Goal: Information Seeking & Learning: Learn about a topic

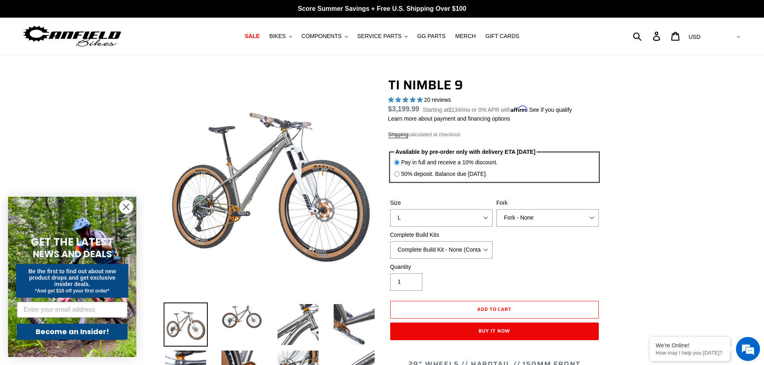
select select "Fork - None"
select select "Complete Build Kit - None (Contact us for Custom Builds)"
select select "highest-rating"
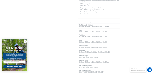
scroll to position [1324, 0]
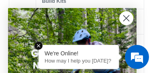
click at [126, 17] on icon "Close dialog" at bounding box center [127, 19] width 6 height 6
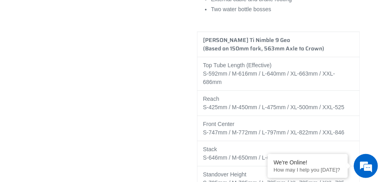
scroll to position [1532, 0]
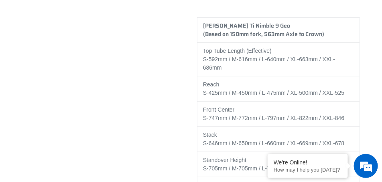
drag, startPoint x: 202, startPoint y: 12, endPoint x: 365, endPoint y: 103, distance: 186.4
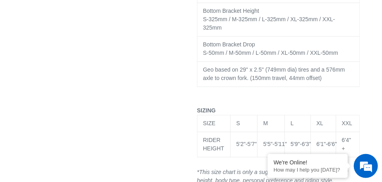
scroll to position [1973, 0]
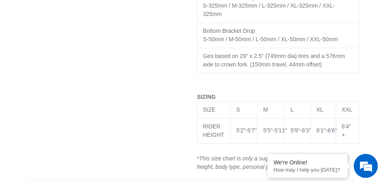
copy table
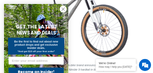
scroll to position [209, 0]
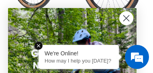
click at [127, 16] on circle "Close dialog" at bounding box center [126, 18] width 13 height 13
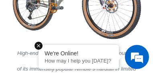
scroll to position [184, 0]
